Goal: Check status

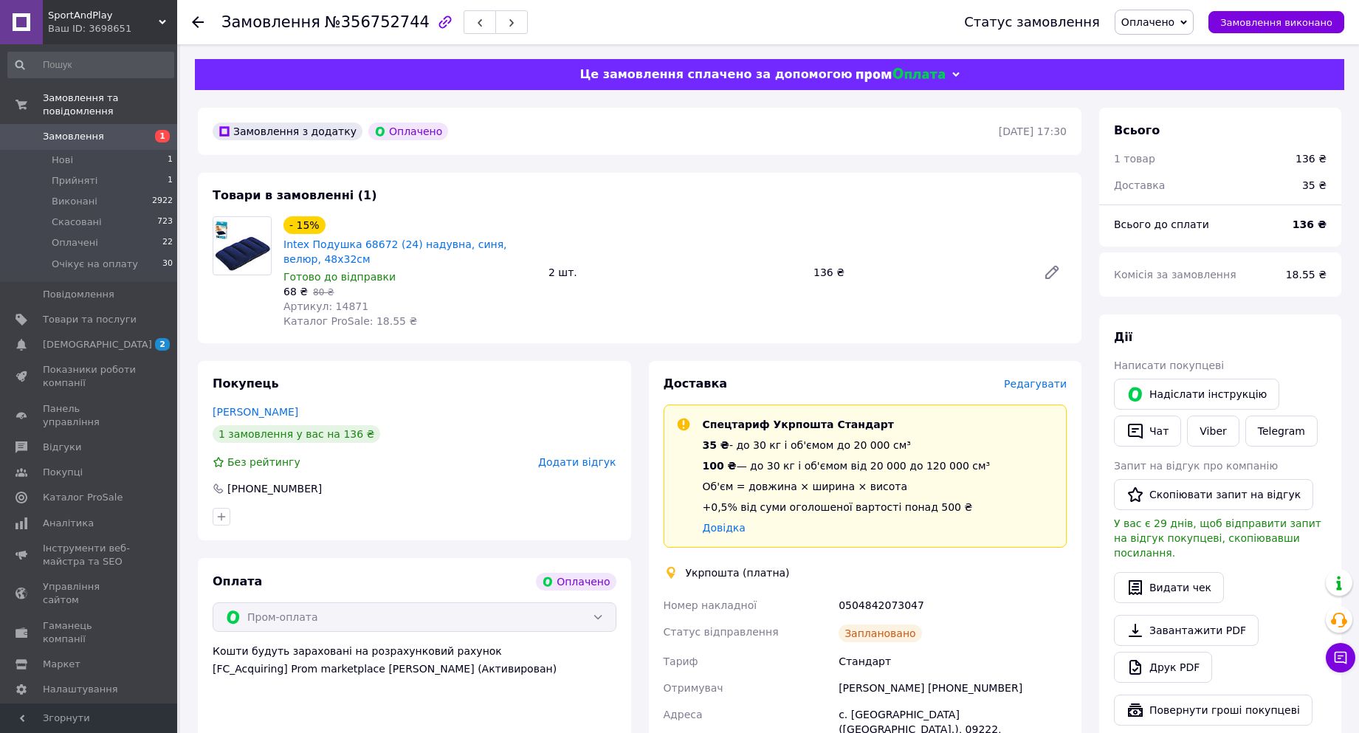
click at [68, 130] on span "Замовлення" at bounding box center [73, 136] width 61 height 13
